Goal: Task Accomplishment & Management: Manage account settings

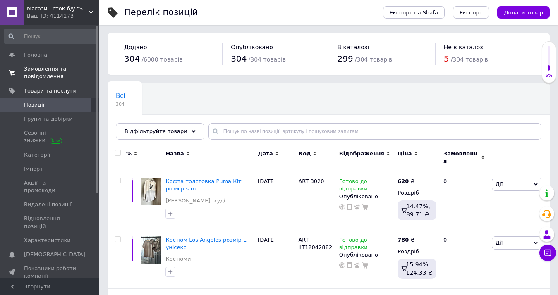
click at [35, 69] on span "Замовлення та повідомлення" at bounding box center [50, 72] width 53 height 15
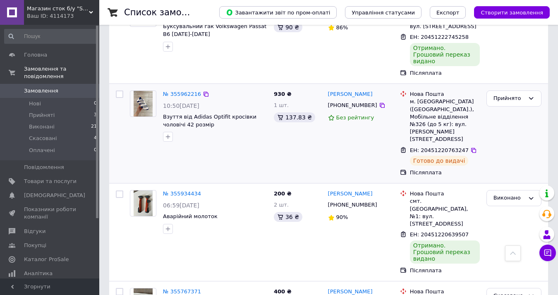
scroll to position [372, 0]
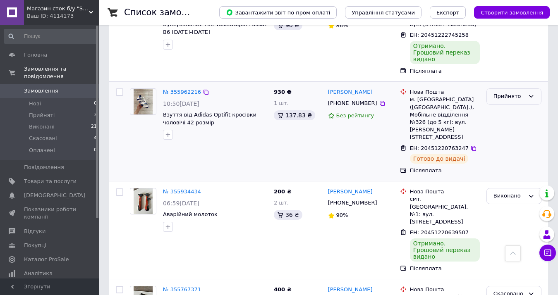
click at [504, 92] on div "Прийнято" at bounding box center [509, 96] width 31 height 9
click at [505, 106] on li "Виконано" at bounding box center [514, 113] width 54 height 15
click at [167, 132] on icon "button" at bounding box center [168, 135] width 7 height 7
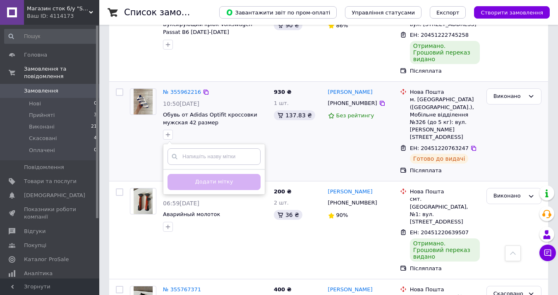
click at [283, 107] on div "930 ₴ 1 шт. 137.83 ₴" at bounding box center [298, 131] width 54 height 93
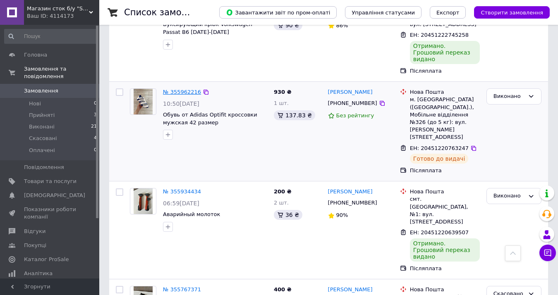
click at [187, 89] on link "№ 355962216" at bounding box center [182, 92] width 38 height 6
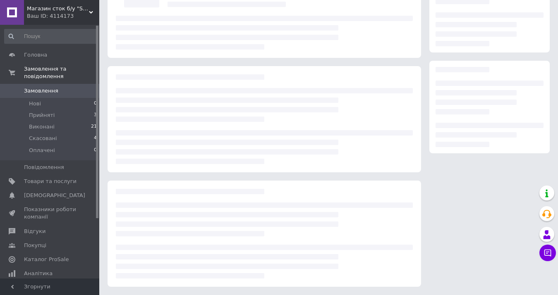
scroll to position [58, 0]
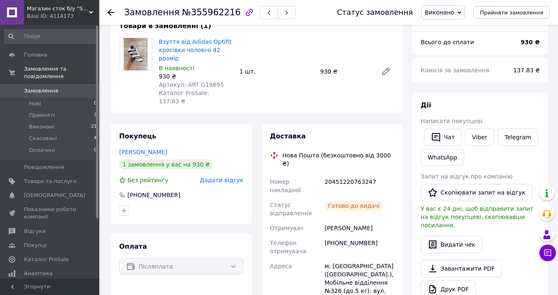
click at [183, 68] on span "В наявності" at bounding box center [177, 68] width 36 height 7
click at [387, 68] on icon at bounding box center [386, 71] width 7 height 7
